Goal: Find specific page/section: Find specific page/section

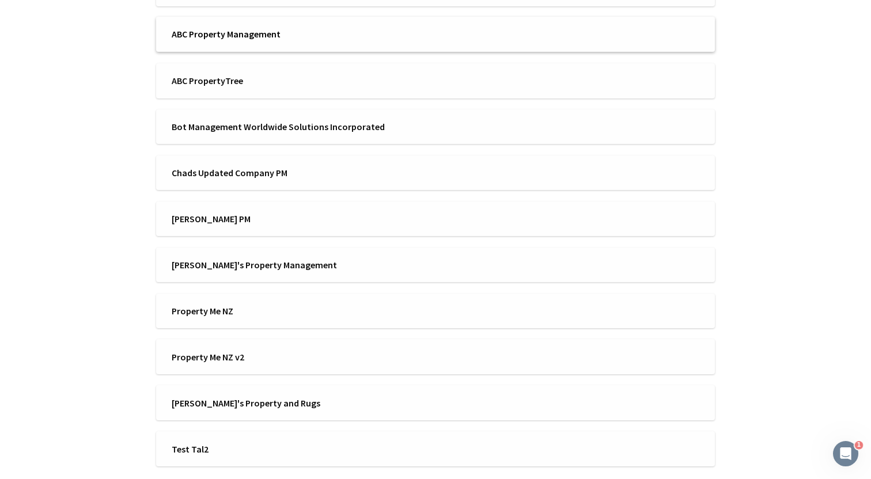
scroll to position [396, 0]
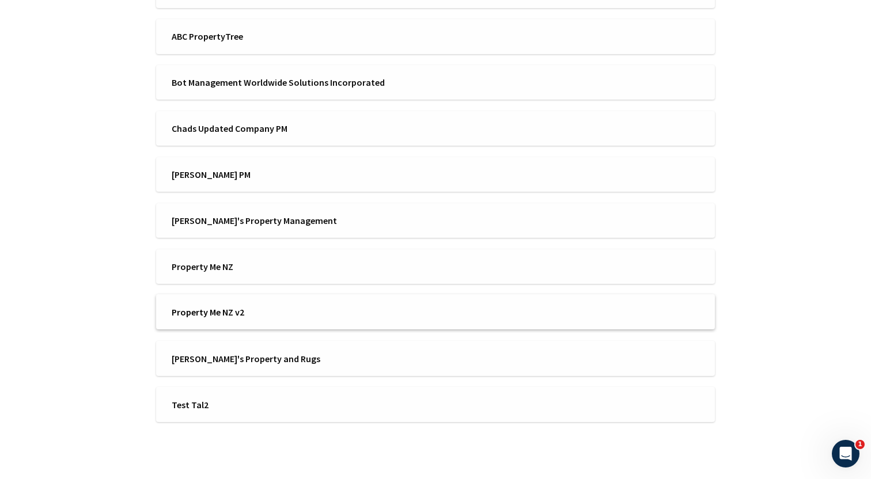
click at [278, 315] on span "Property Me NZ v2" at bounding box center [300, 312] width 256 height 13
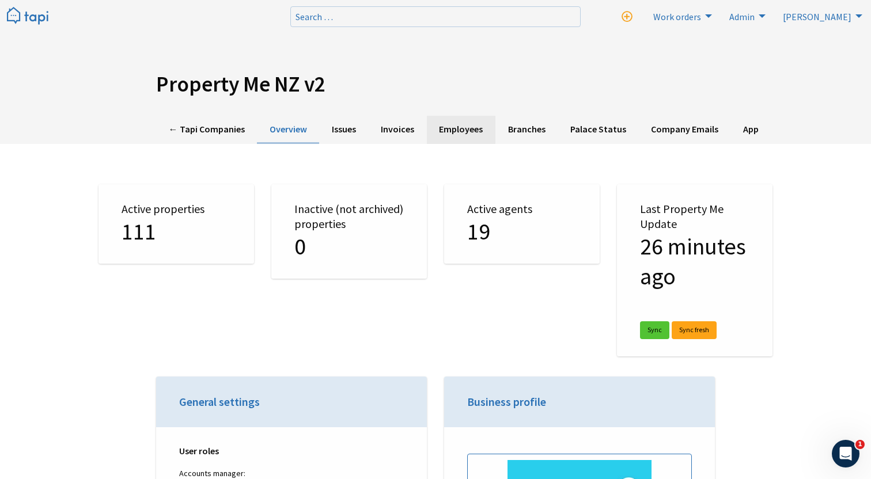
click at [469, 128] on link "Employees" at bounding box center [461, 130] width 69 height 28
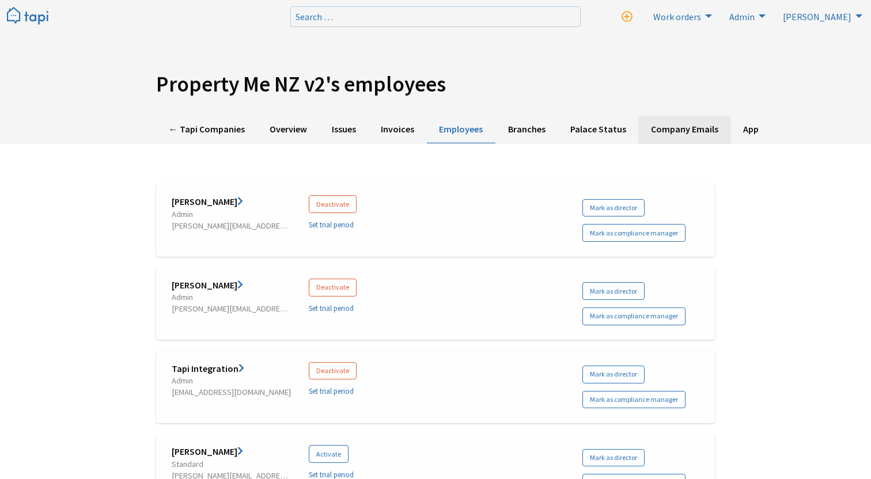
click at [679, 137] on link "Company Emails" at bounding box center [684, 130] width 92 height 28
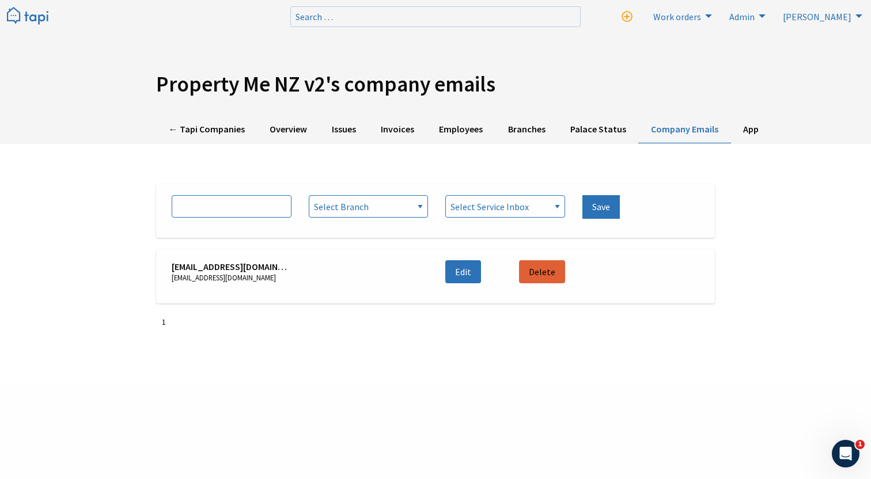
drag, startPoint x: 278, startPoint y: 269, endPoint x: 162, endPoint y: 269, distance: 115.2
click at [162, 269] on li "[EMAIL_ADDRESS][DOMAIN_NAME] [EMAIL_ADDRESS][DOMAIN_NAME] Edit Delete [EMAIL_AD…" at bounding box center [435, 276] width 559 height 55
click at [434, 138] on link "Employees" at bounding box center [461, 130] width 69 height 28
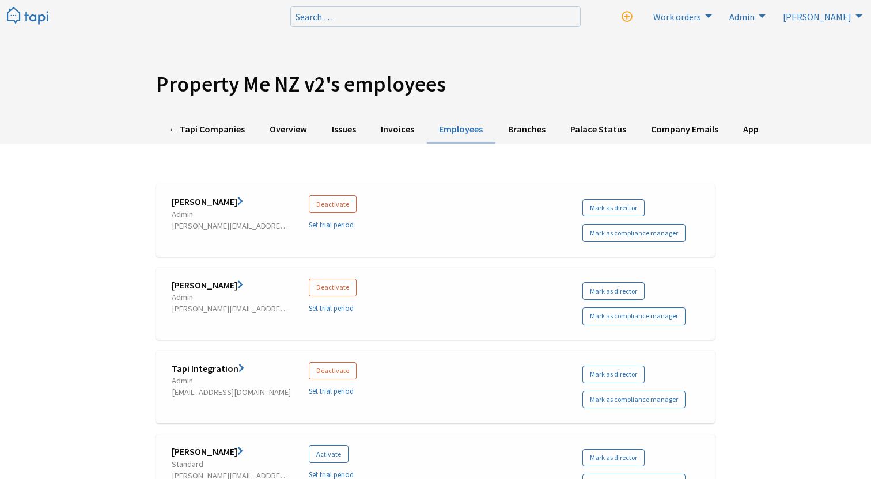
drag, startPoint x: 0, startPoint y: 0, endPoint x: 214, endPoint y: 202, distance: 294.7
click at [214, 202] on link "[PERSON_NAME]" at bounding box center [207, 202] width 71 height 12
